Goal: Task Accomplishment & Management: Manage account settings

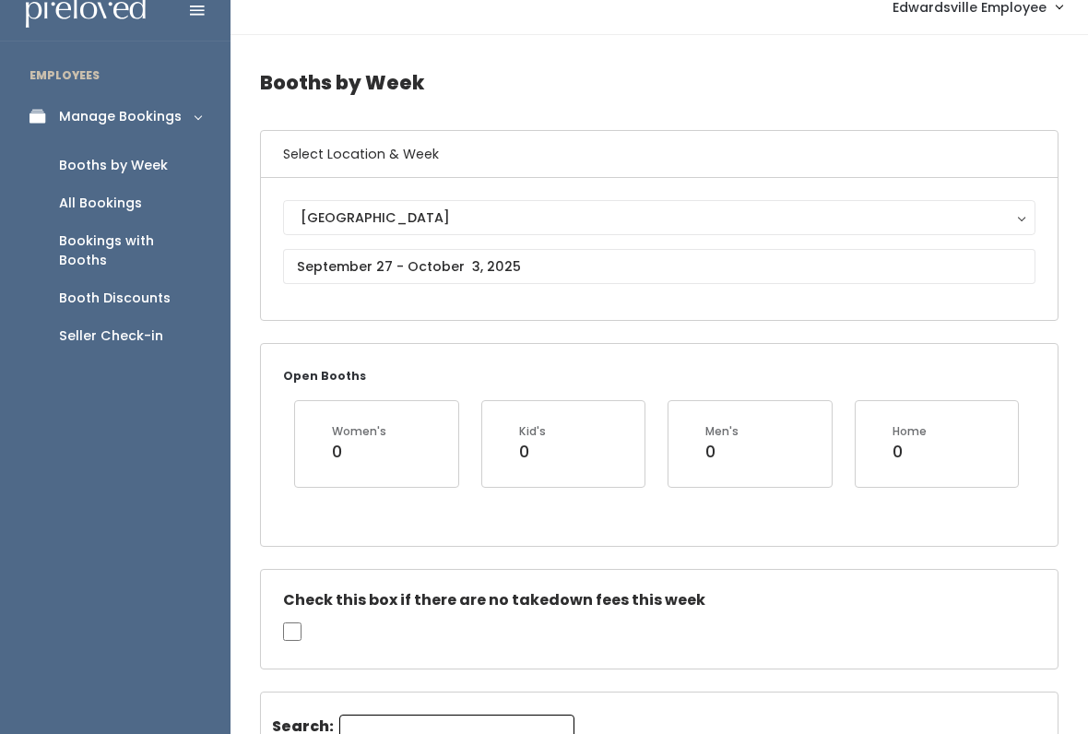
click at [136, 289] on div "Booth Discounts" at bounding box center [115, 298] width 112 height 19
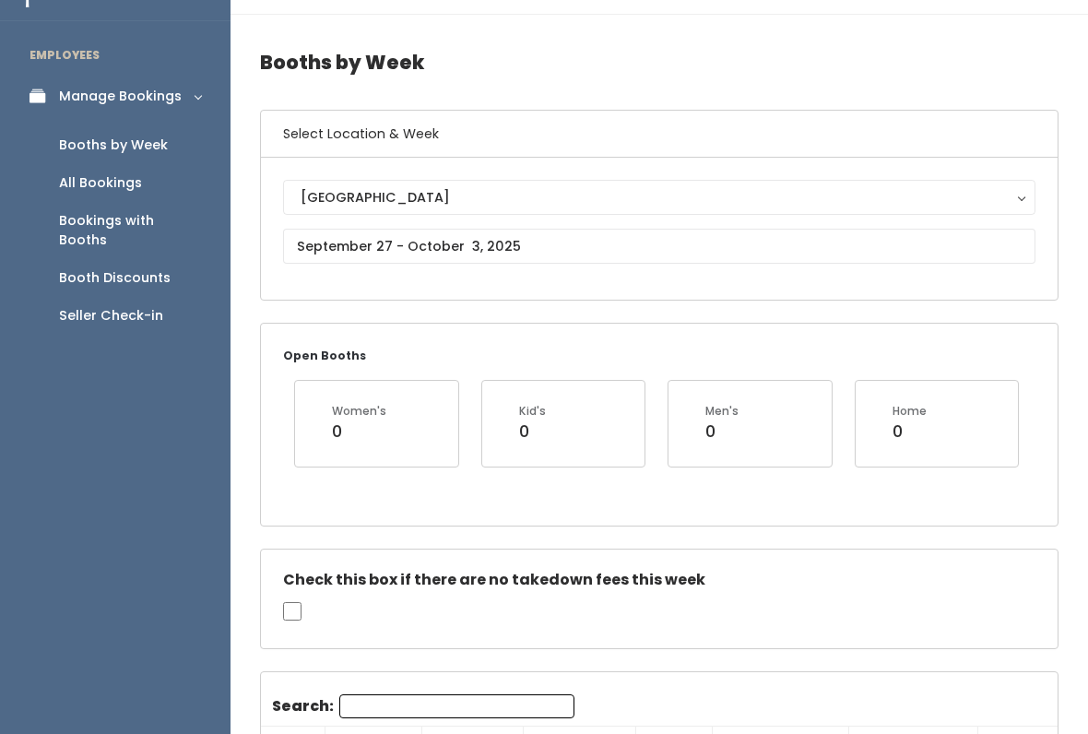
click at [105, 268] on div "Booth Discounts" at bounding box center [115, 277] width 112 height 19
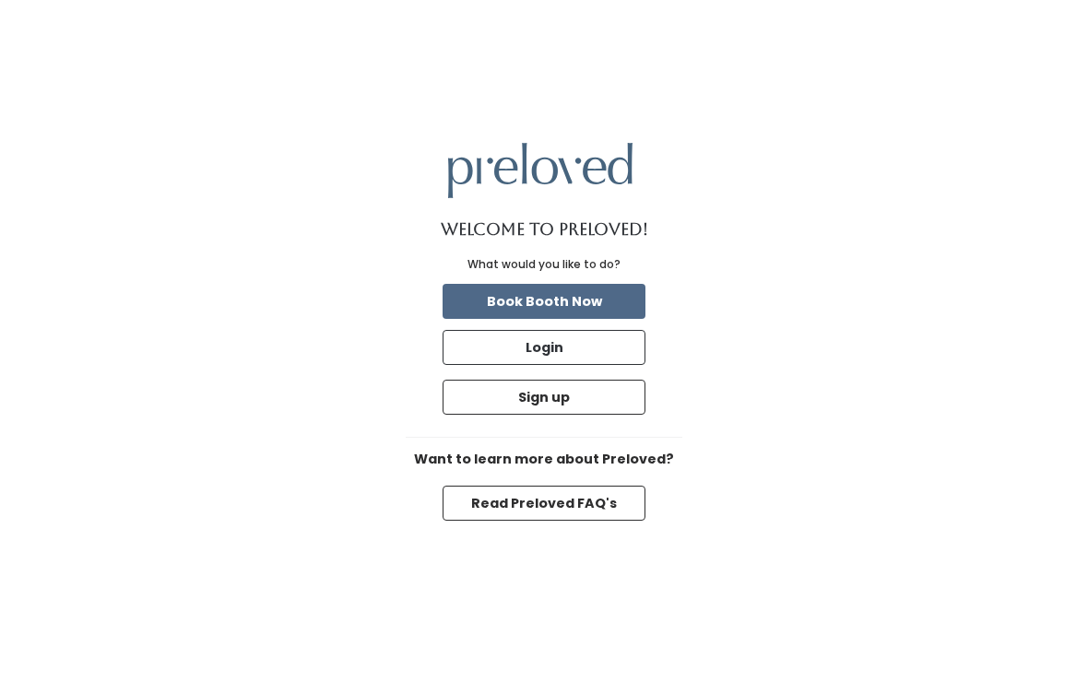
click at [567, 361] on button "Login" at bounding box center [544, 347] width 203 height 35
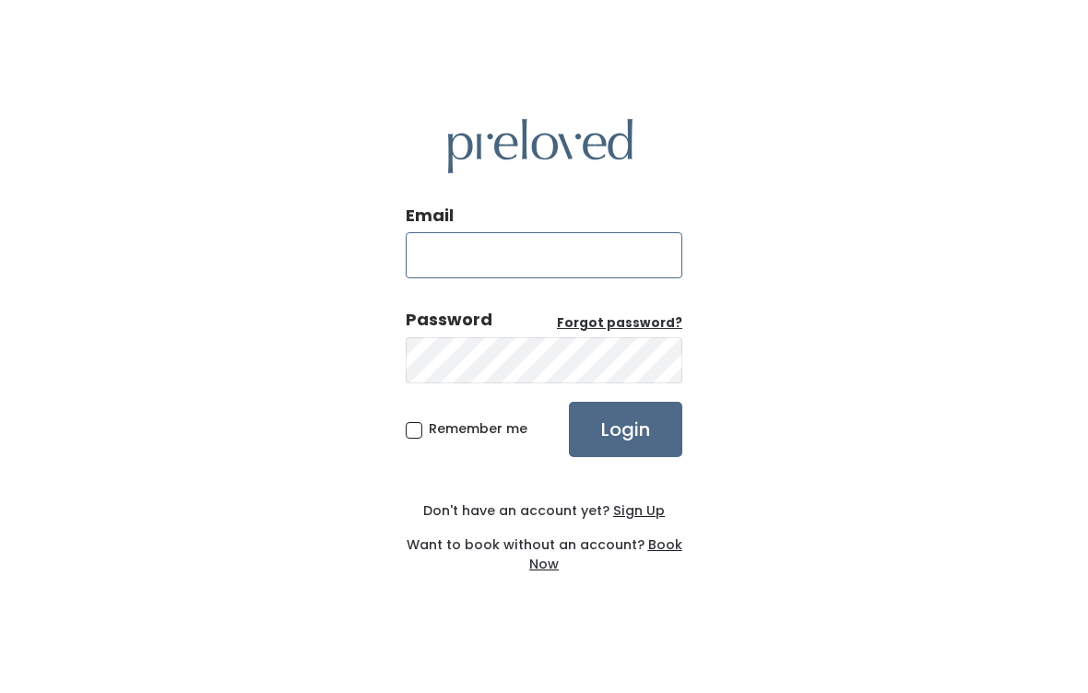
type input "[DOMAIN_NAME][EMAIL_ADDRESS][DOMAIN_NAME]"
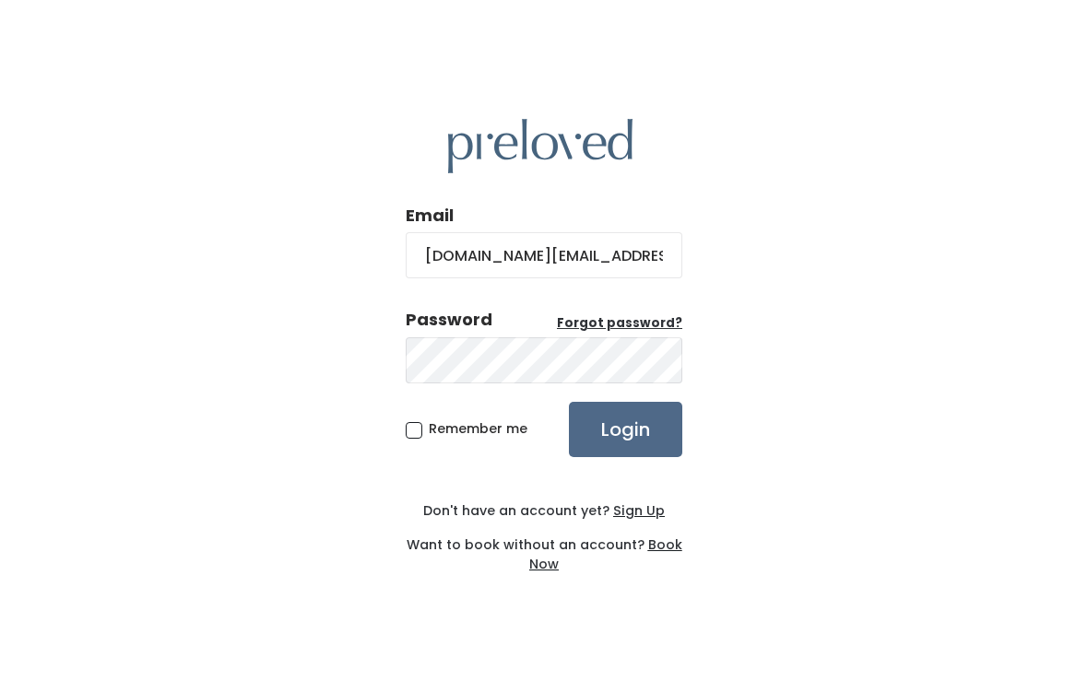
click at [625, 449] on input "Login" at bounding box center [625, 429] width 113 height 55
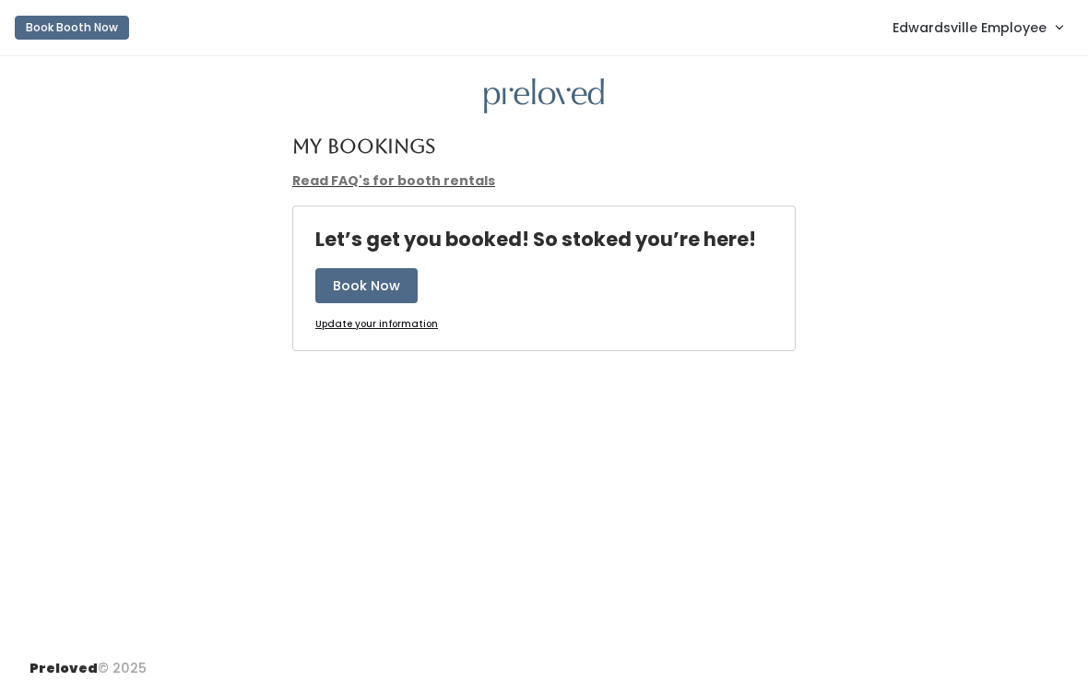
click at [974, 33] on span "Edwardsville Employee" at bounding box center [969, 28] width 154 height 20
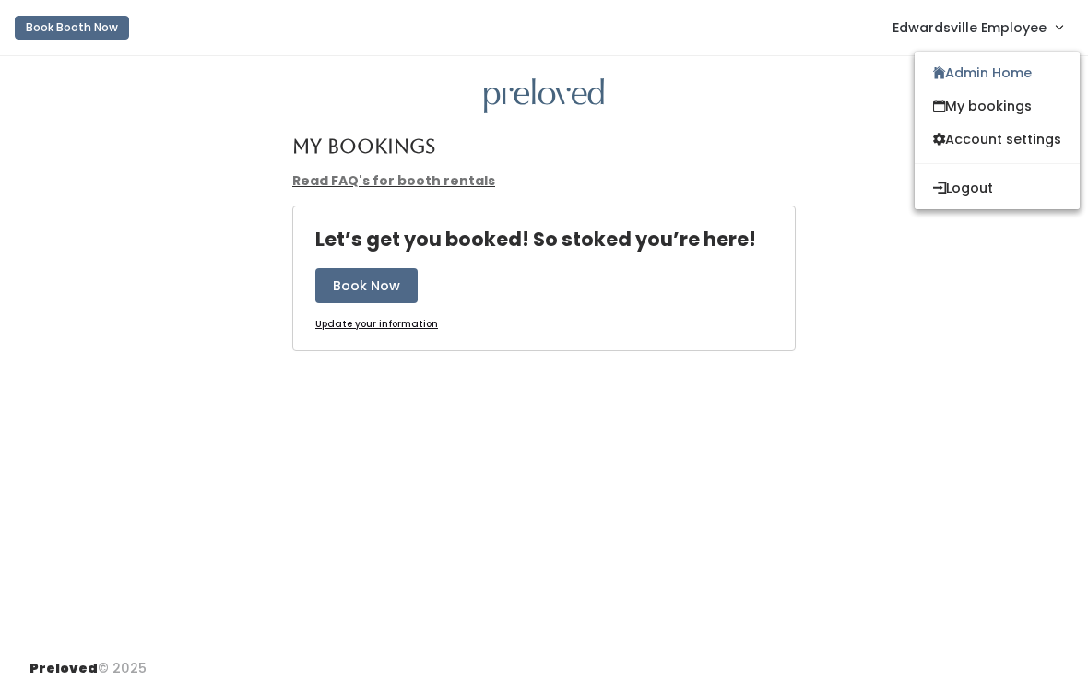
click at [1009, 74] on link "Admin Home" at bounding box center [997, 72] width 165 height 33
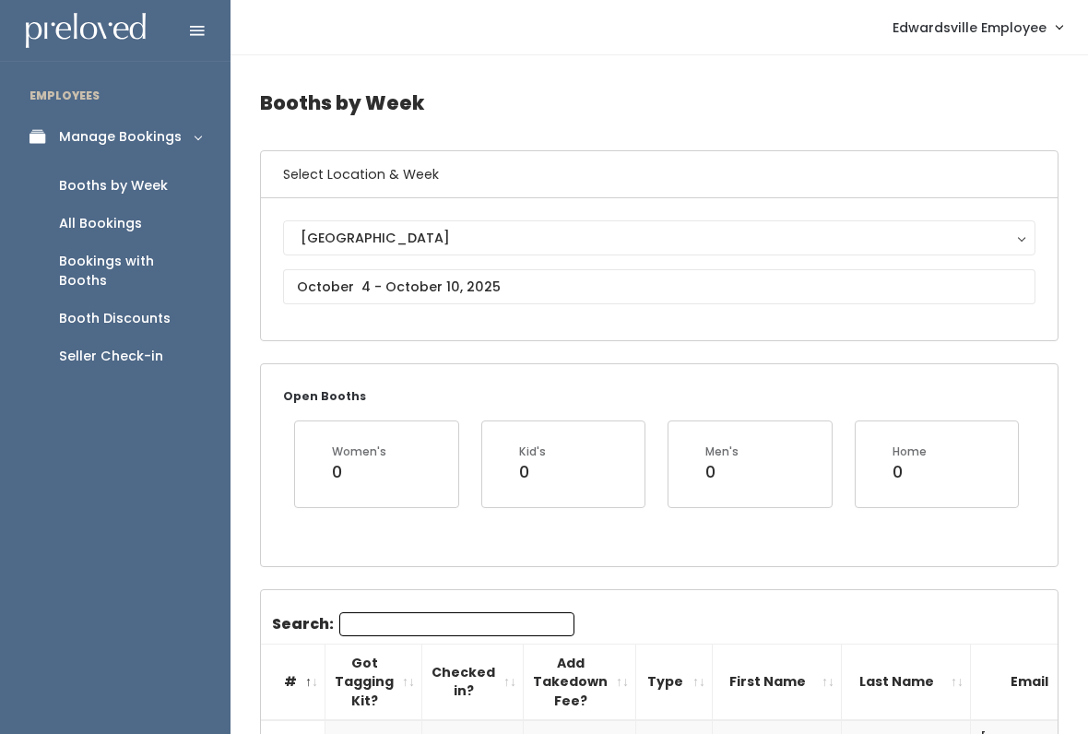
click at [133, 309] on div "Booth Discounts" at bounding box center [115, 318] width 112 height 19
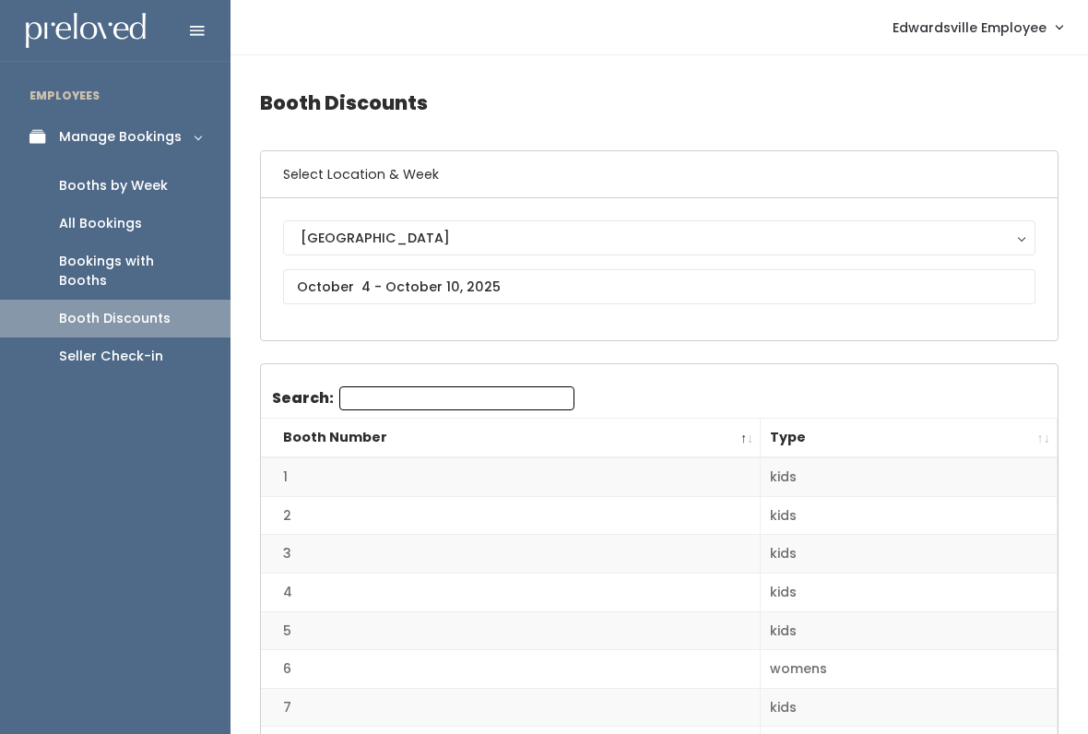
click at [419, 266] on div "Edwardsville Edwardsville" at bounding box center [659, 269] width 752 height 98
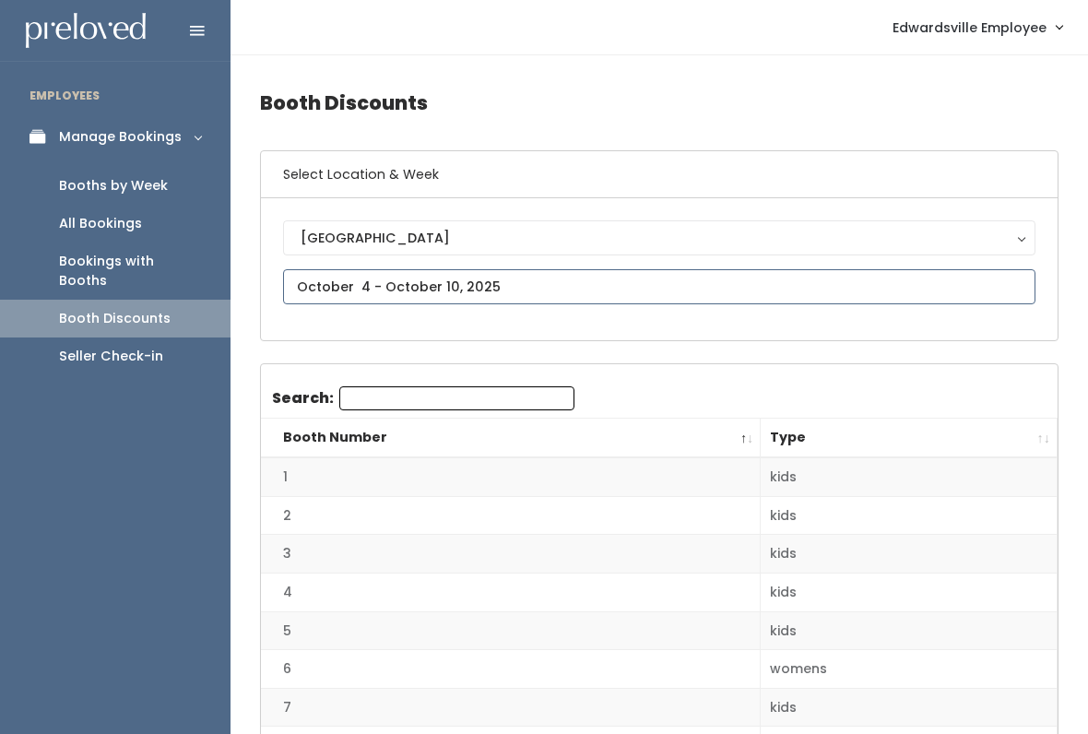
click at [495, 288] on input "text" at bounding box center [659, 286] width 752 height 35
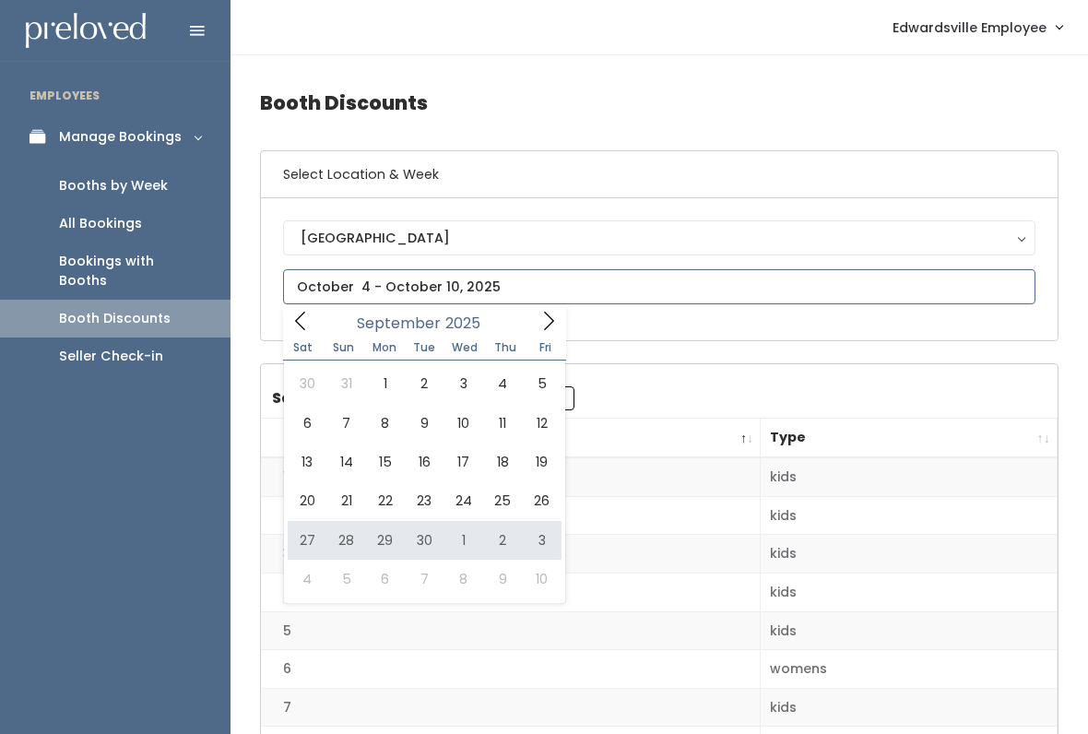
type input "September 27 to October 3"
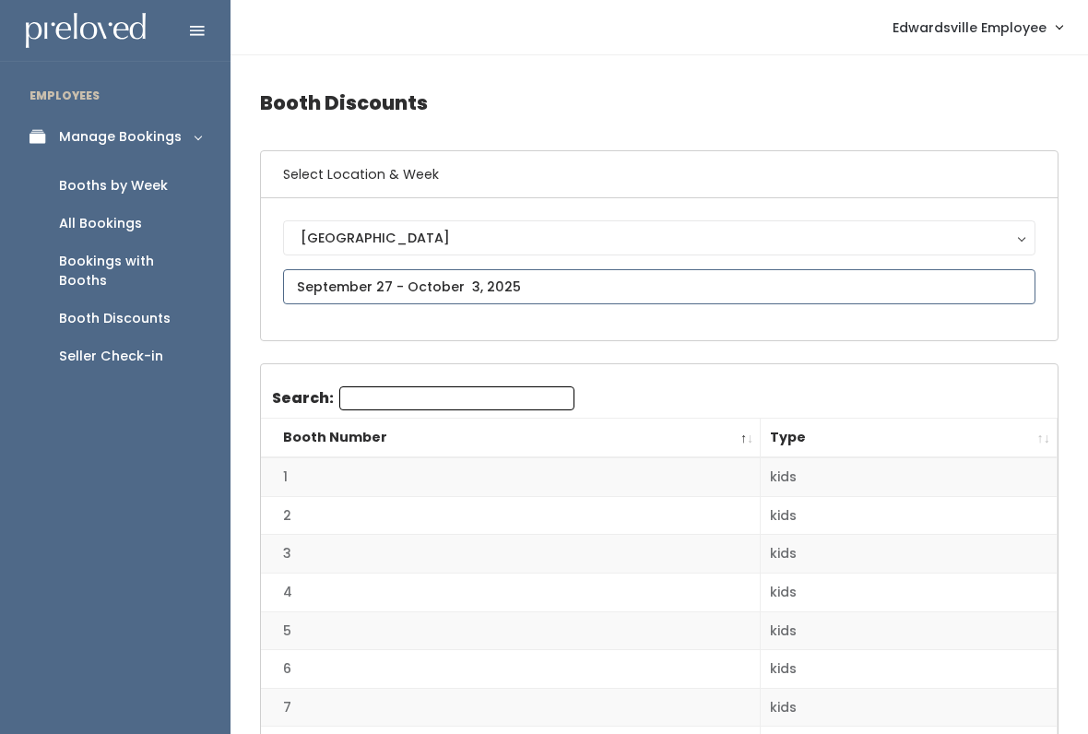
click at [621, 287] on input "text" at bounding box center [659, 286] width 752 height 35
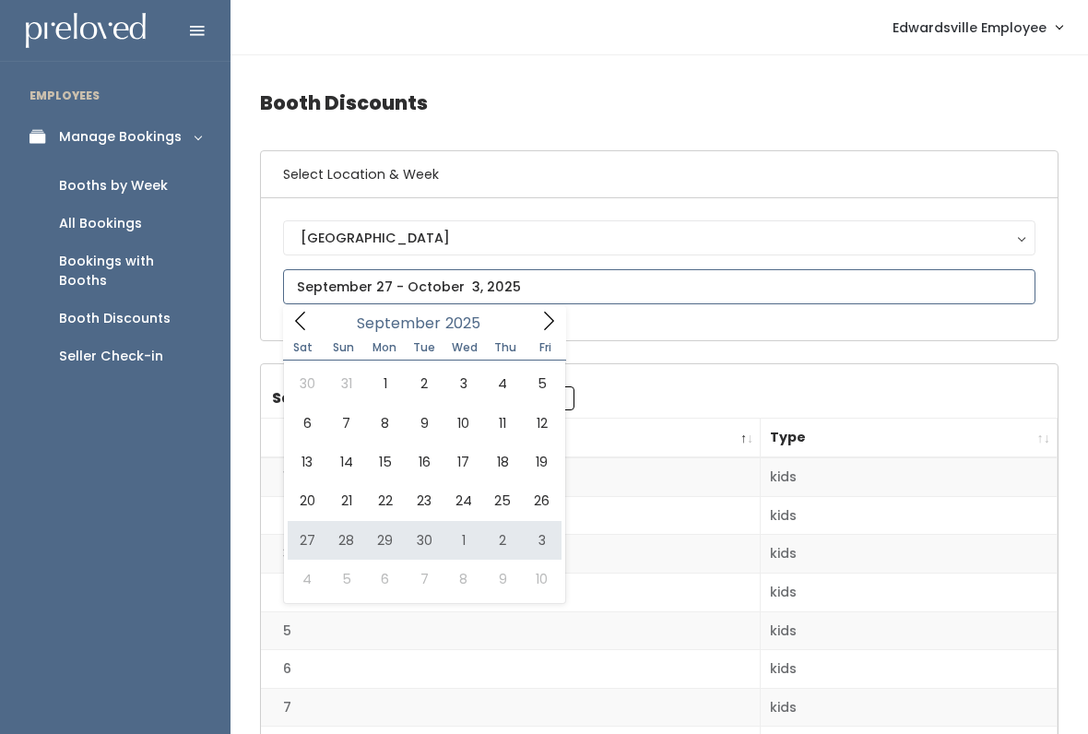
type input "[DATE] to [DATE]"
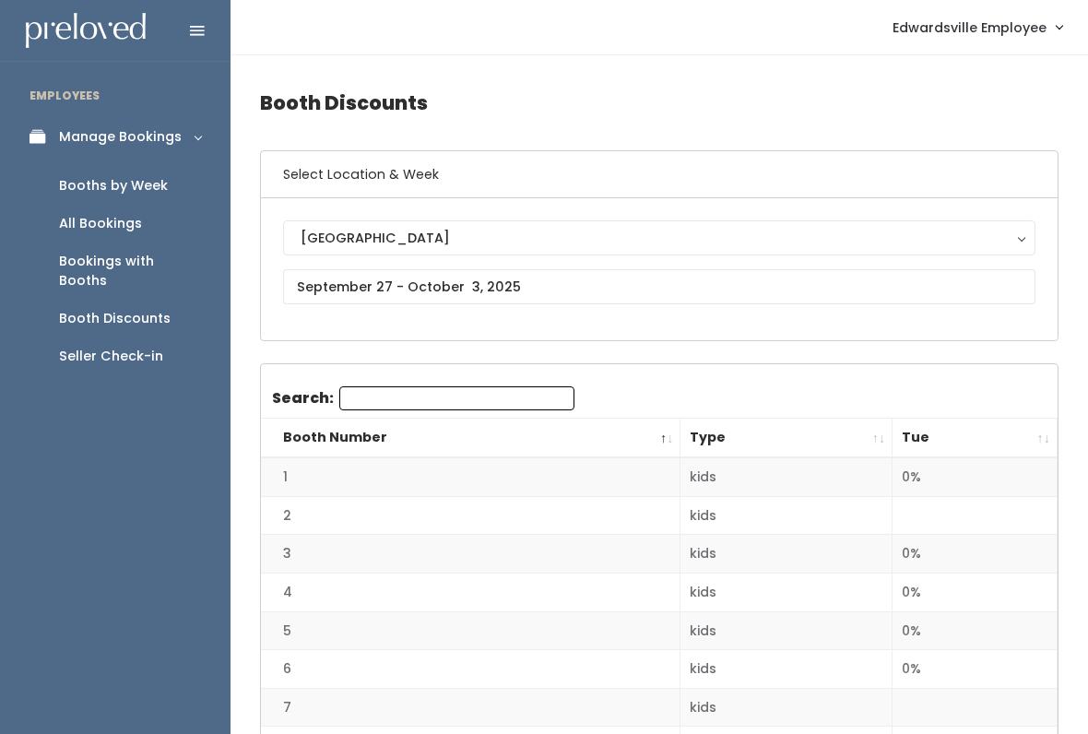
click at [117, 225] on div "All Bookings" at bounding box center [100, 223] width 83 height 19
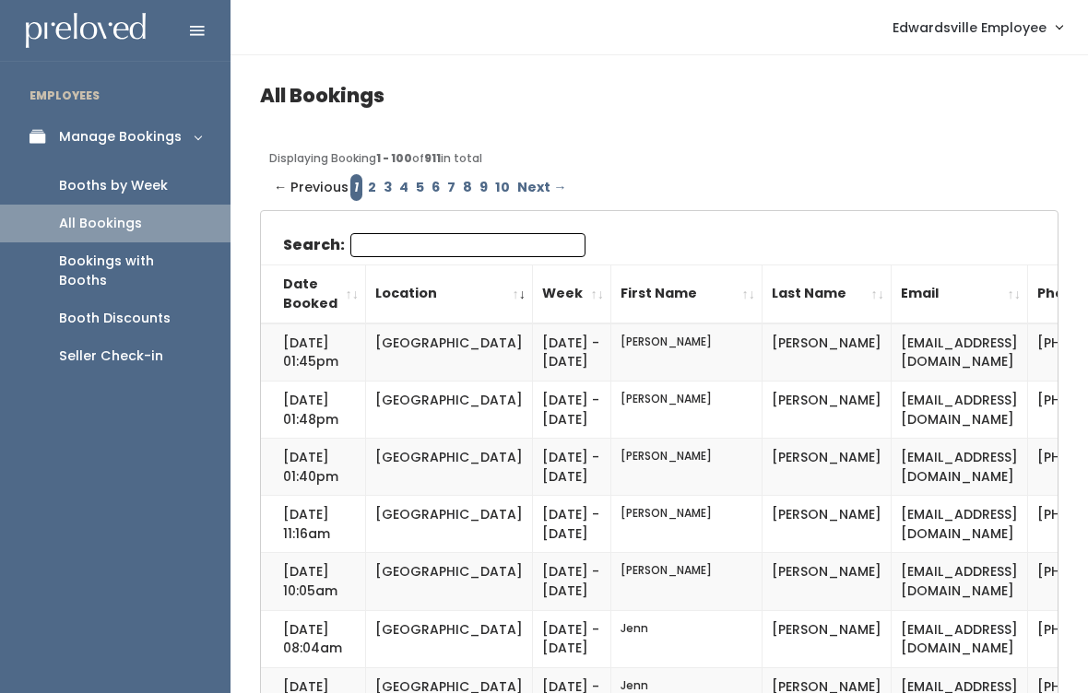
click at [121, 187] on div "Booths by Week" at bounding box center [113, 185] width 109 height 19
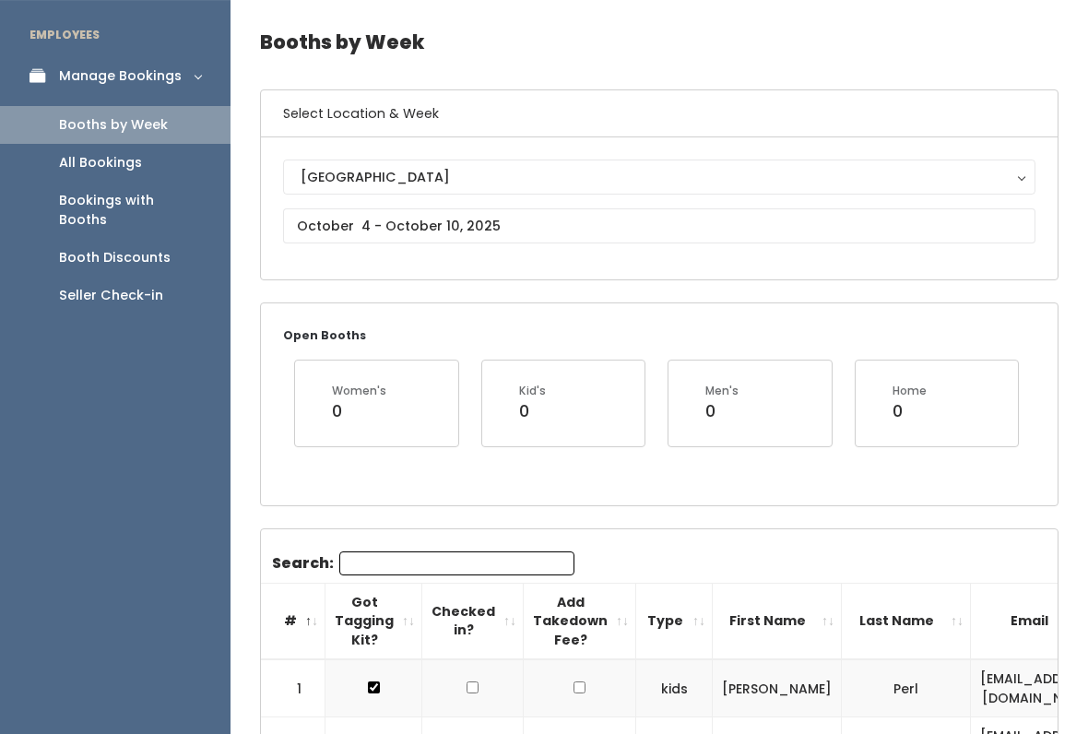
scroll to position [48, 0]
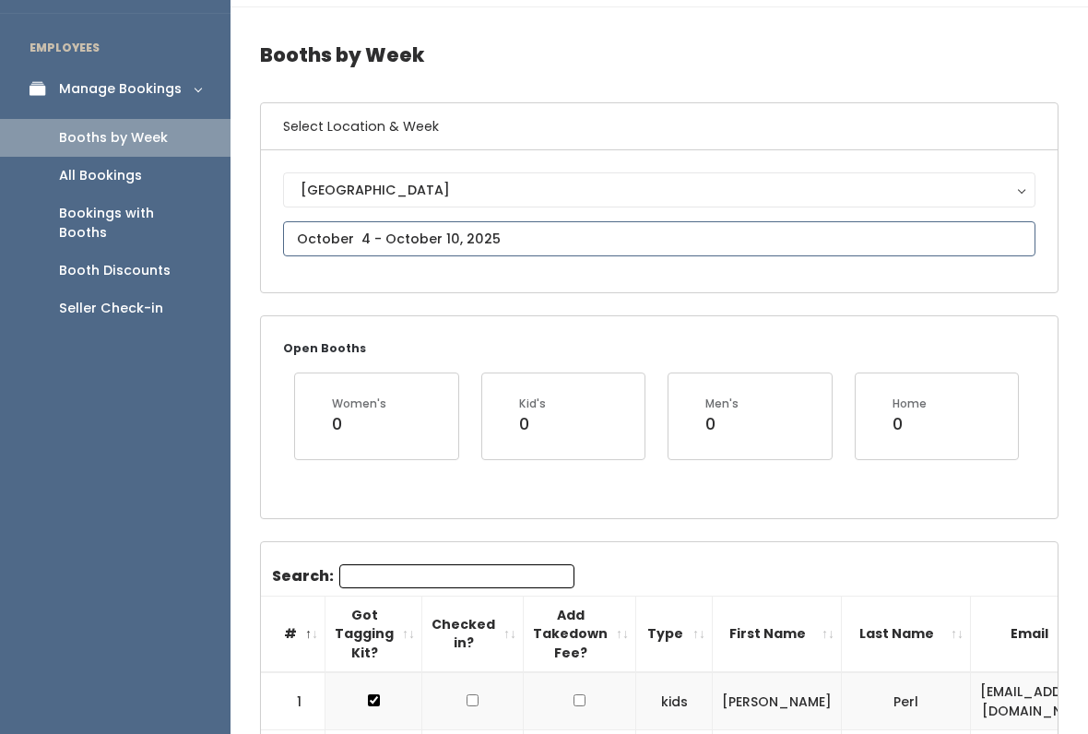
click at [570, 233] on input "text" at bounding box center [659, 238] width 752 height 35
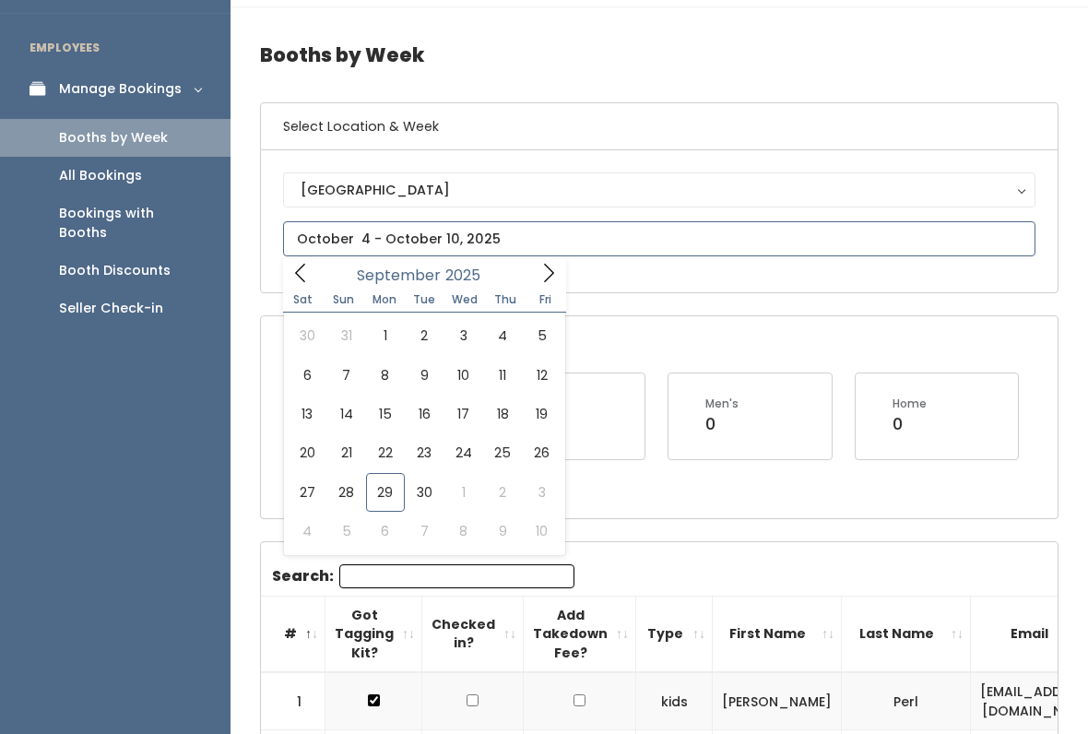
type input "[DATE] to [DATE]"
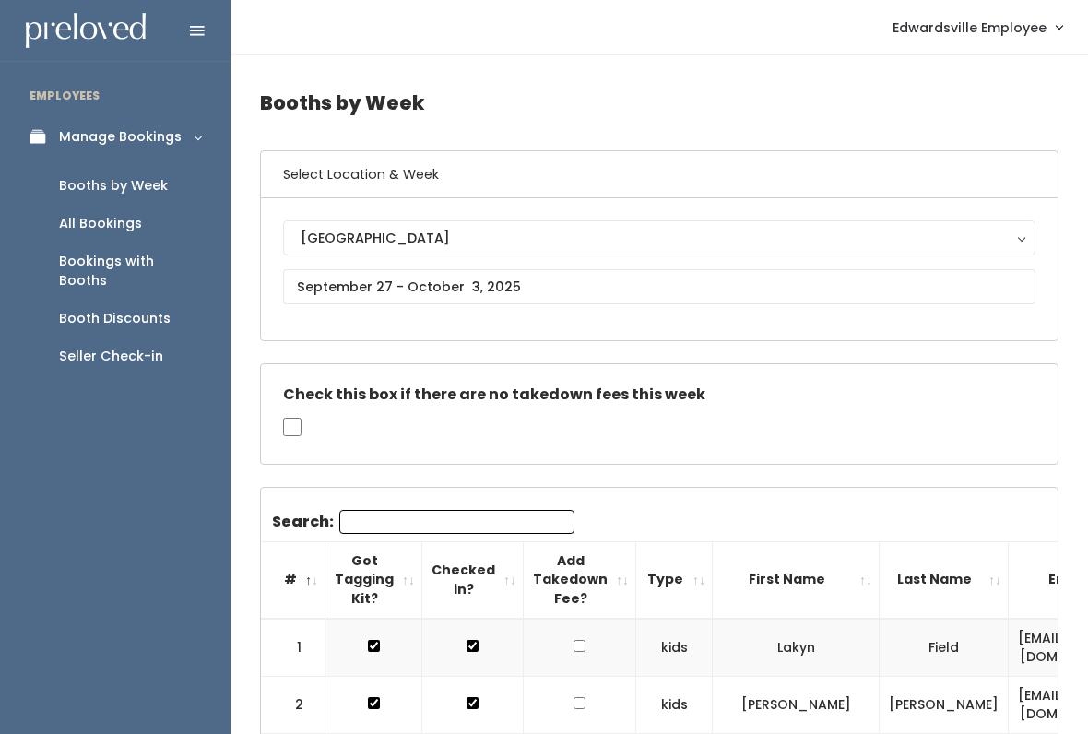
click at [144, 309] on div "Booth Discounts" at bounding box center [115, 318] width 112 height 19
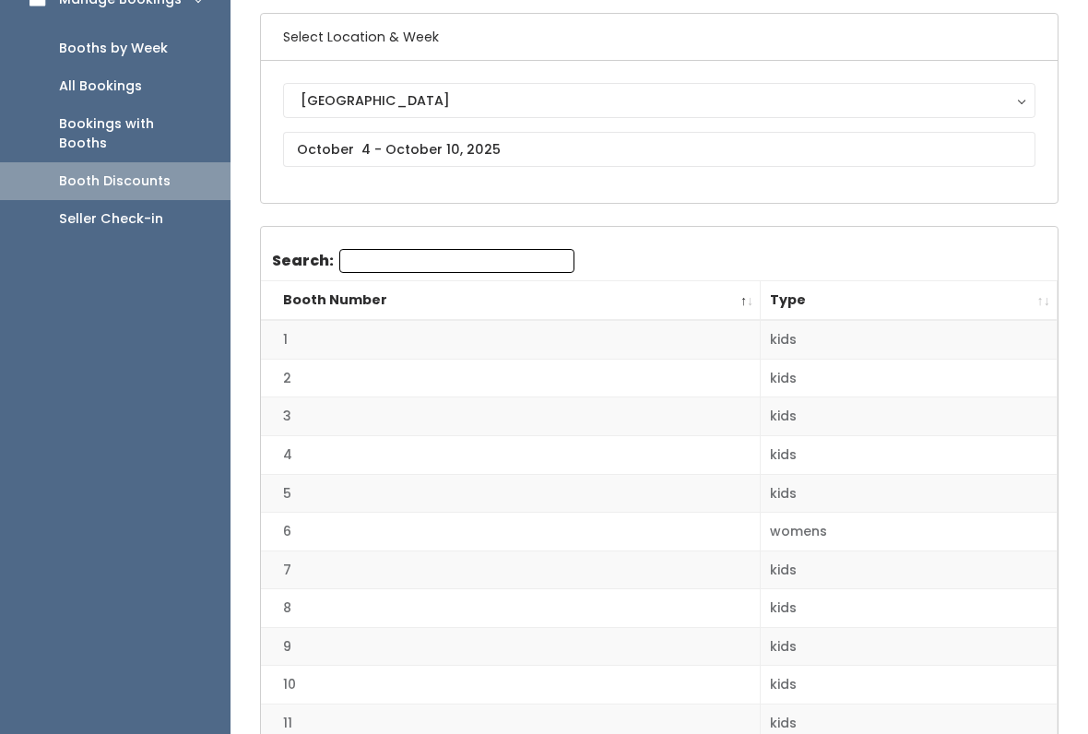
scroll to position [128, 0]
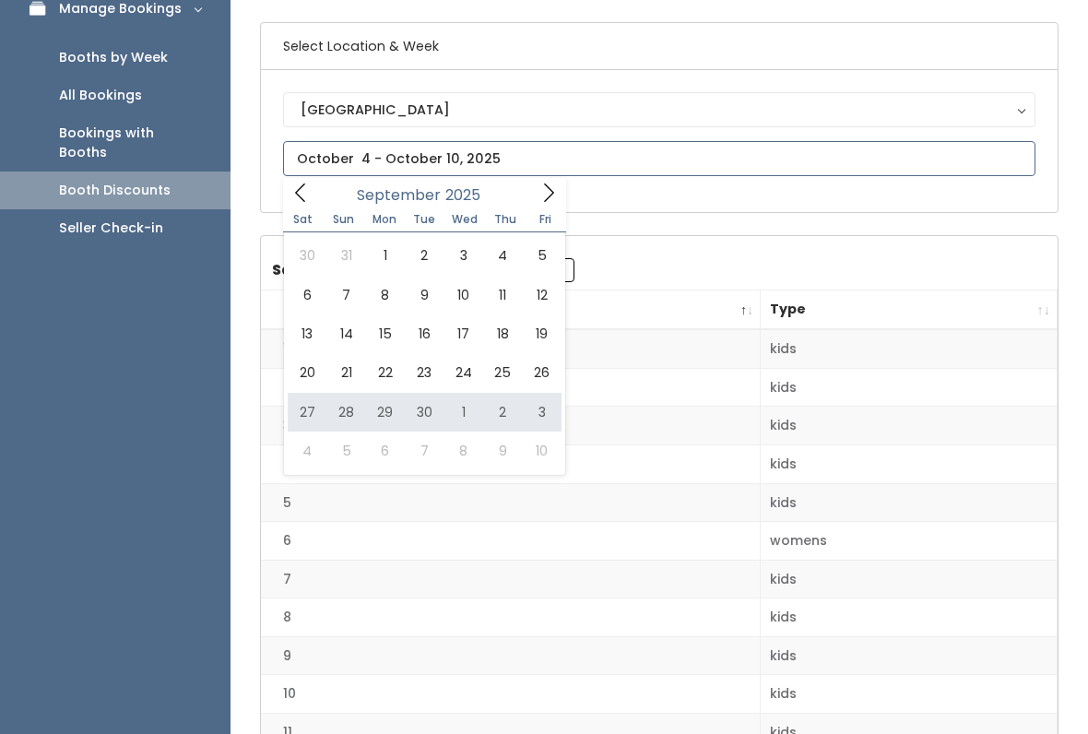
type input "[DATE] to [DATE]"
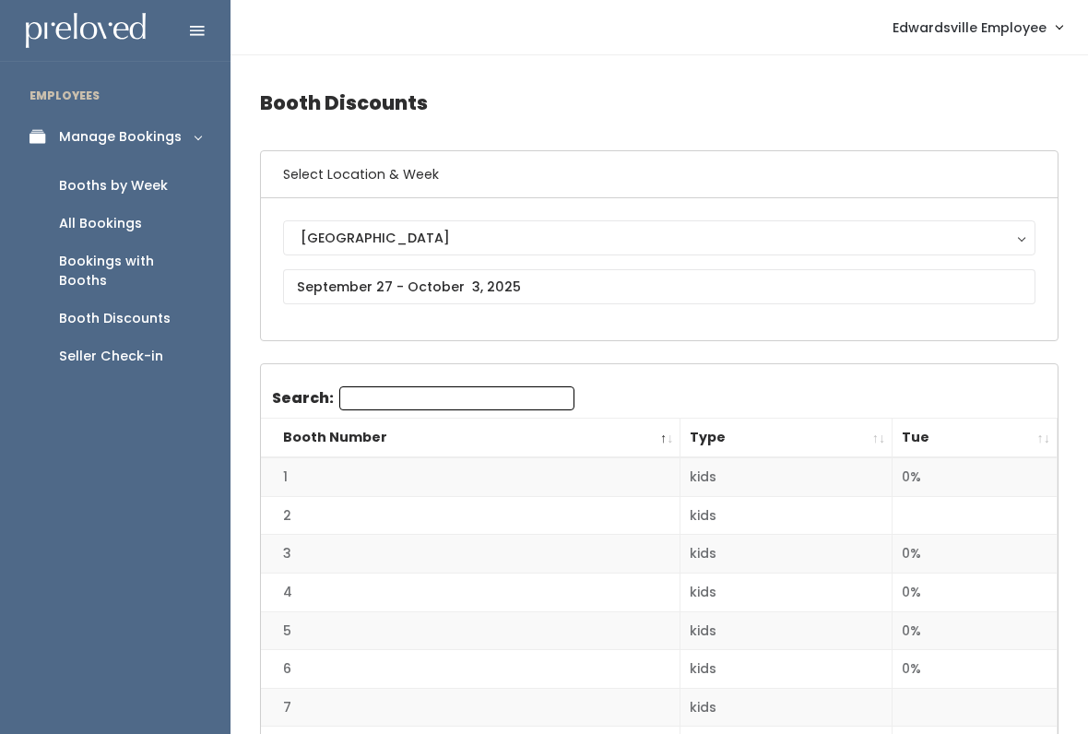
click at [87, 176] on div "Booths by Week" at bounding box center [113, 185] width 109 height 19
